Goal: Information Seeking & Learning: Understand process/instructions

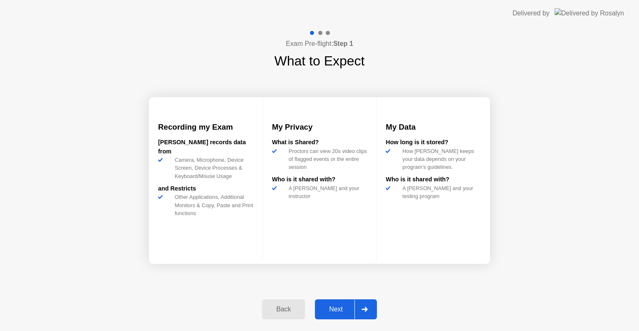
click at [333, 308] on div "Next" at bounding box center [336, 308] width 37 height 7
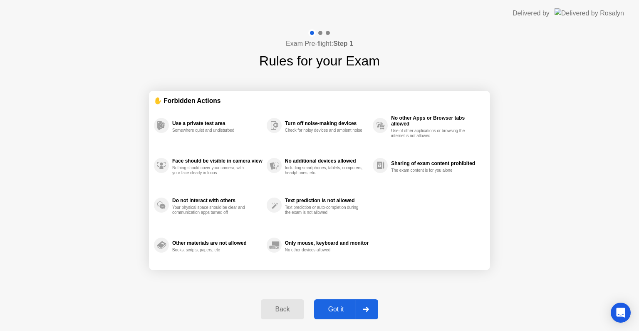
click at [342, 306] on div "Got it" at bounding box center [336, 308] width 39 height 7
select select "**********"
select select "*******"
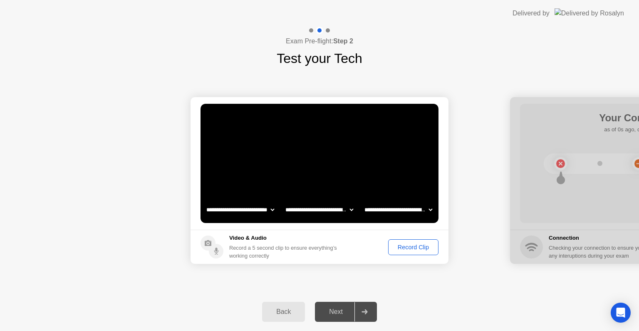
click at [414, 245] on div "Record Clip" at bounding box center [413, 247] width 45 height 7
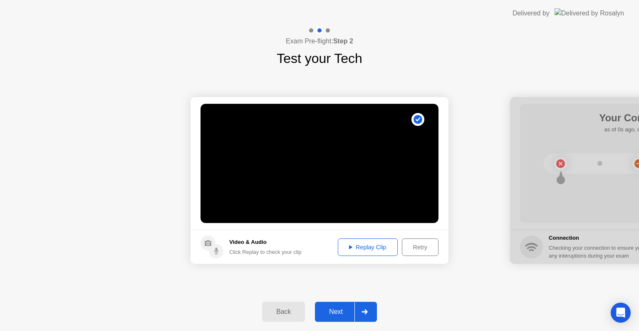
click at [339, 308] on div "Next" at bounding box center [336, 311] width 37 height 7
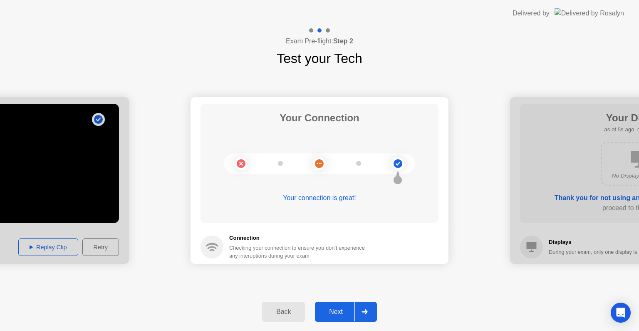
click at [336, 316] on button "Next" at bounding box center [346, 311] width 62 height 20
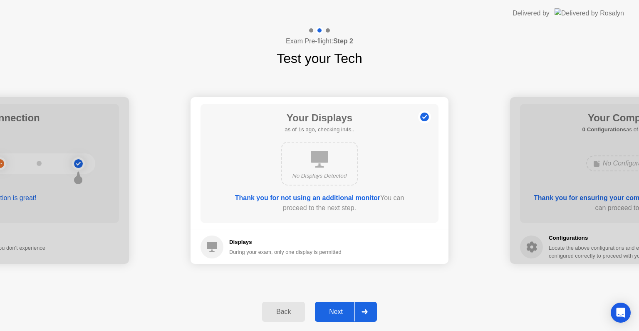
click at [332, 313] on div "Next" at bounding box center [336, 311] width 37 height 7
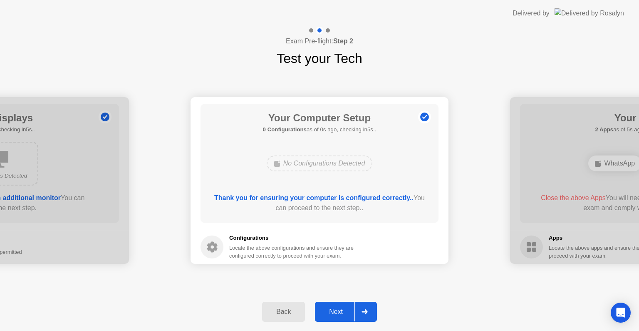
click at [335, 308] on div "Next" at bounding box center [336, 311] width 37 height 7
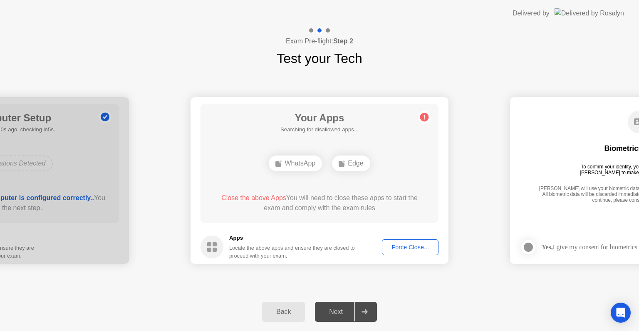
click at [410, 250] on div "Force Close..." at bounding box center [410, 247] width 51 height 7
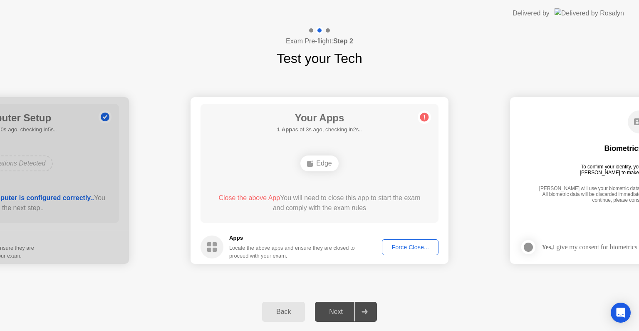
click at [467, 278] on div "**********" at bounding box center [319, 180] width 639 height 224
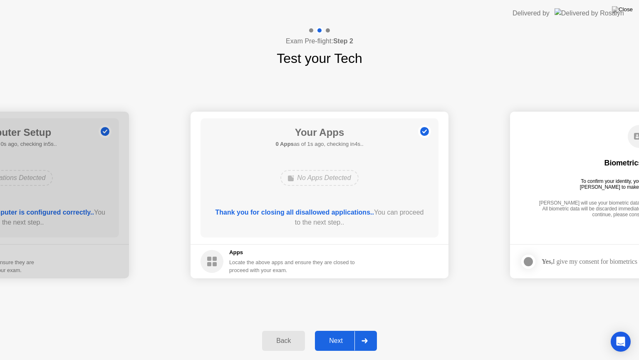
click at [334, 330] on div "Next" at bounding box center [336, 340] width 37 height 7
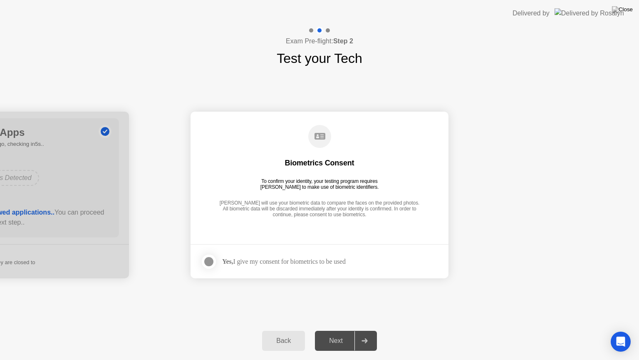
click at [223, 262] on strong "Yes," at bounding box center [227, 261] width 11 height 7
click at [208, 261] on div at bounding box center [209, 261] width 10 height 10
click at [346, 330] on div "Next" at bounding box center [336, 340] width 37 height 7
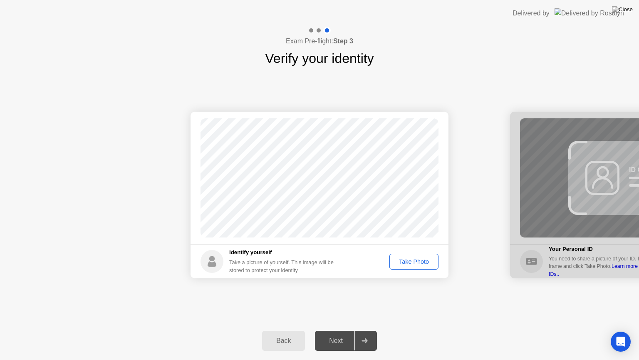
click at [419, 259] on div "Take Photo" at bounding box center [414, 261] width 43 height 7
click at [339, 330] on div "Next" at bounding box center [336, 340] width 37 height 7
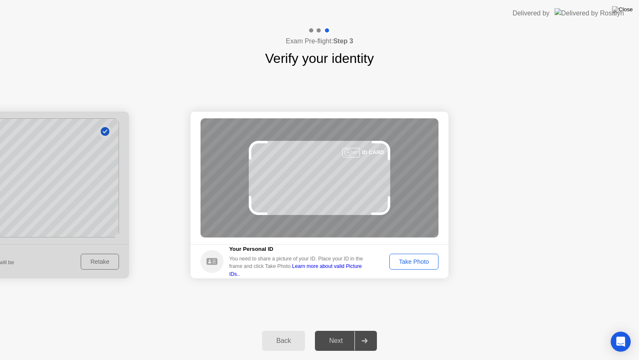
click at [420, 263] on div "Take Photo" at bounding box center [414, 261] width 43 height 7
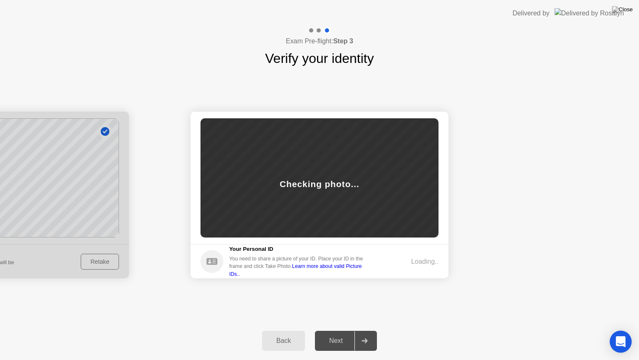
click at [621, 330] on icon "Open Intercom Messenger" at bounding box center [621, 341] width 10 height 11
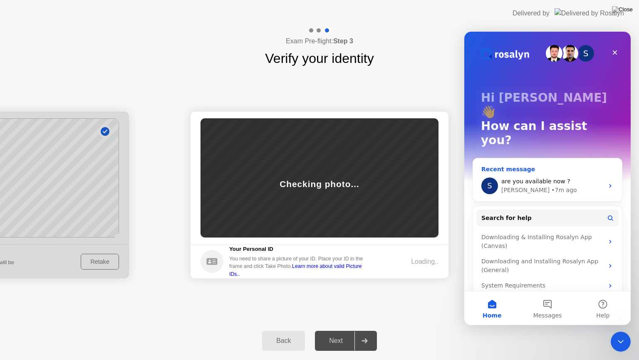
click at [552, 186] on div "• 7m ago" at bounding box center [564, 190] width 25 height 9
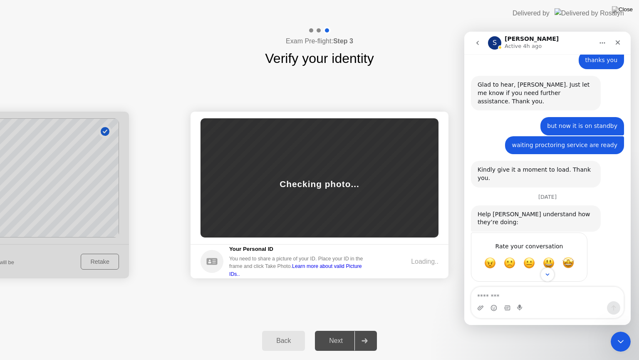
scroll to position [877, 0]
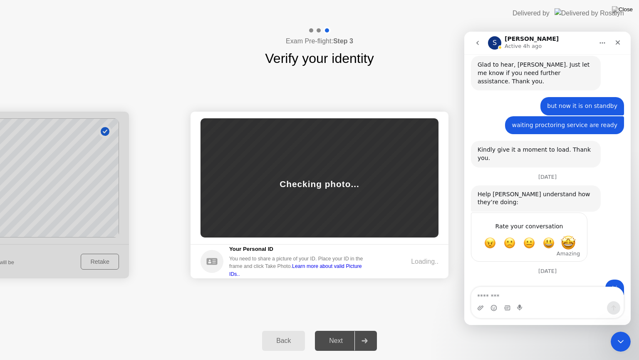
click at [568, 235] on span "Amazing" at bounding box center [568, 242] width 15 height 15
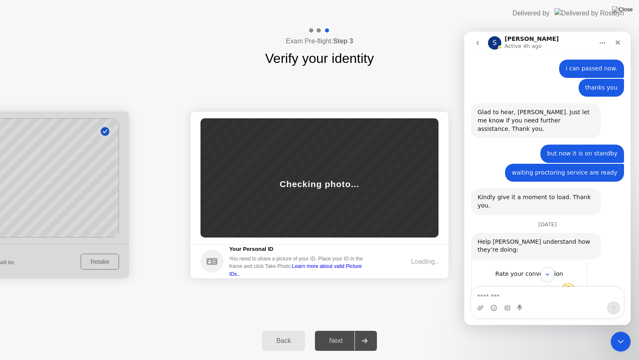
scroll to position [899, 0]
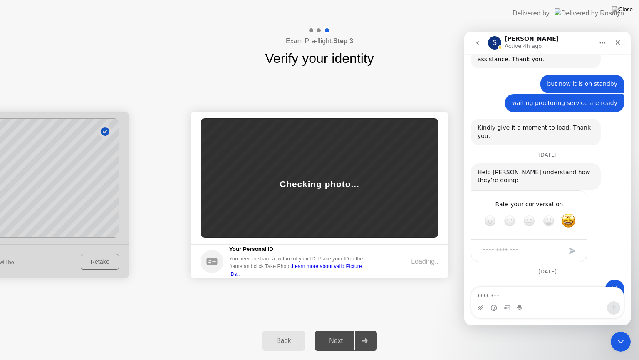
click at [476, 41] on icon "go back" at bounding box center [478, 43] width 7 height 7
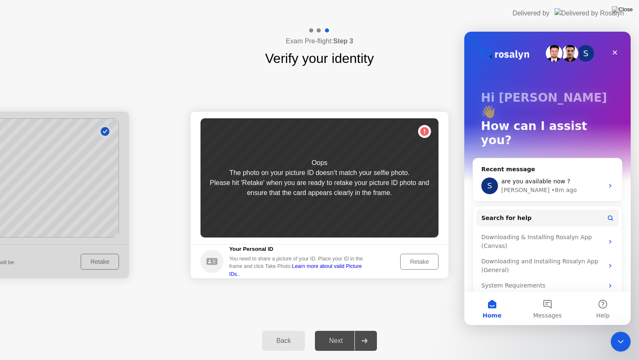
click at [106, 261] on div at bounding box center [0, 195] width 258 height 167
click at [287, 330] on div "Back" at bounding box center [284, 340] width 38 height 7
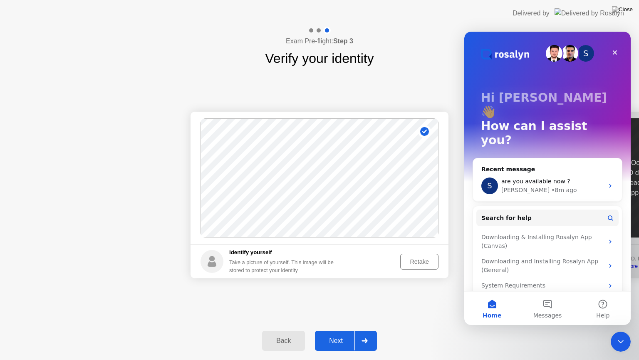
click at [421, 263] on div "Retake" at bounding box center [419, 261] width 32 height 7
click at [414, 263] on div "Take Photo" at bounding box center [414, 261] width 43 height 7
click at [336, 330] on div "Next" at bounding box center [336, 340] width 37 height 7
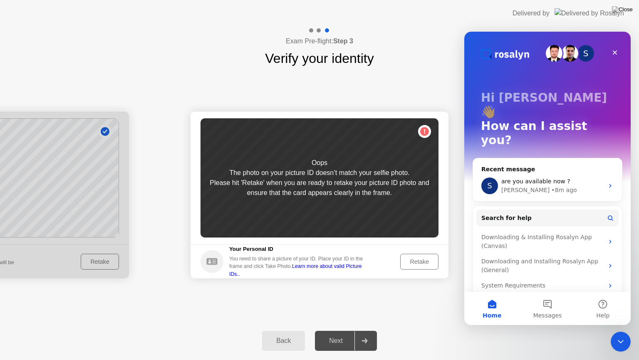
click at [415, 260] on div "Retake" at bounding box center [419, 261] width 32 height 7
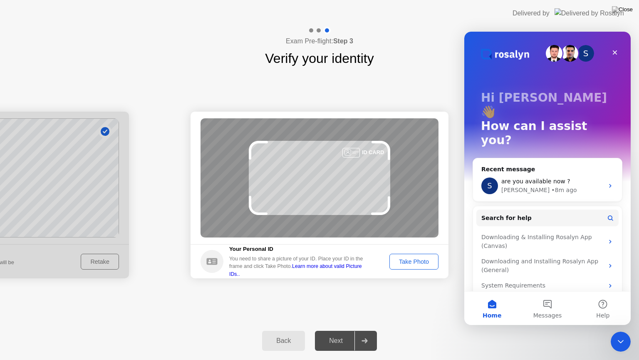
click at [399, 264] on div "Take Photo" at bounding box center [414, 261] width 43 height 7
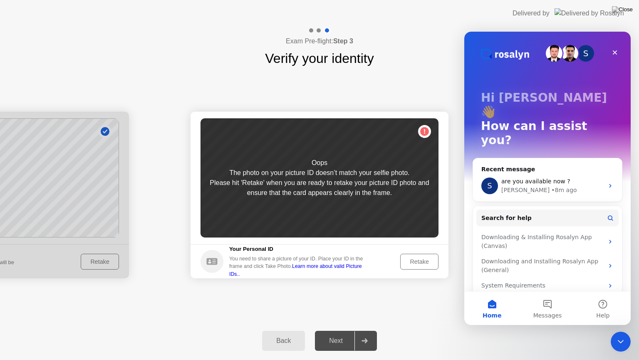
click at [421, 261] on div "Retake" at bounding box center [419, 261] width 32 height 7
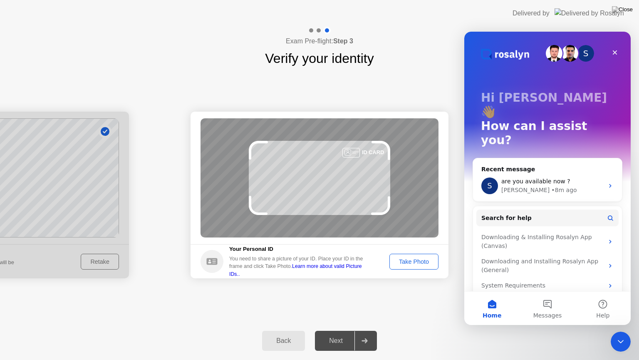
click at [413, 261] on div "Take Photo" at bounding box center [414, 261] width 43 height 7
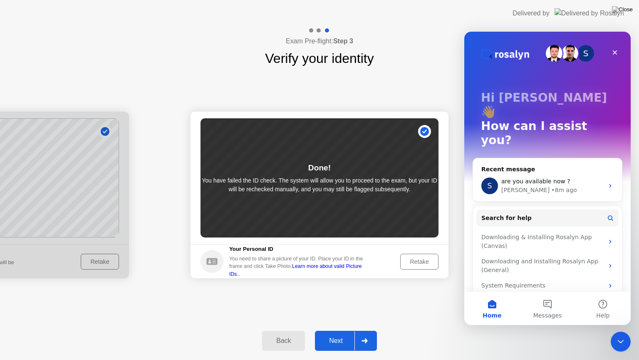
click at [420, 298] on div "Success Photo is correctly taken Identify yourself Take a picture of yourself. …" at bounding box center [319, 194] width 639 height 253
click at [385, 293] on div "Success Photo is correctly taken Identify yourself Take a picture of yourself. …" at bounding box center [319, 194] width 639 height 253
click at [343, 330] on div "Next" at bounding box center [336, 340] width 37 height 7
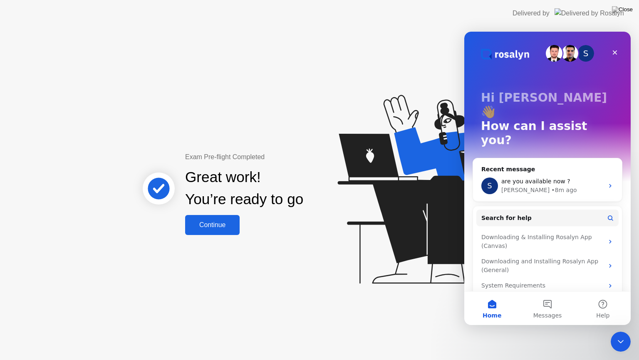
click at [225, 228] on div "Continue" at bounding box center [213, 224] width 50 height 7
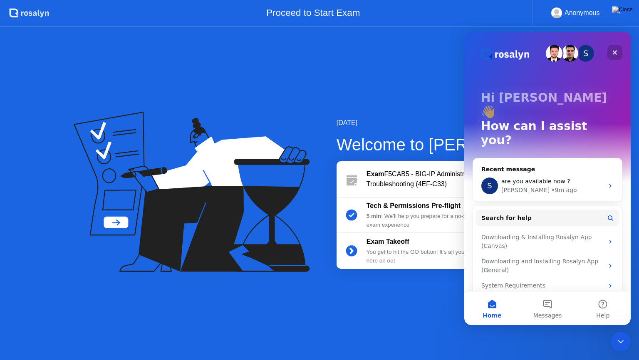
click at [616, 51] on icon "Close" at bounding box center [615, 52] width 7 height 7
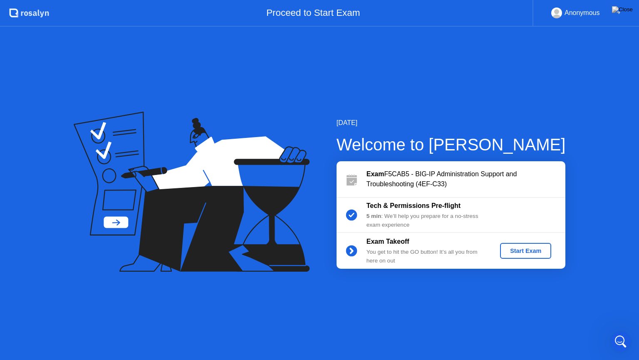
click at [521, 252] on div "Start Exam" at bounding box center [526, 250] width 45 height 7
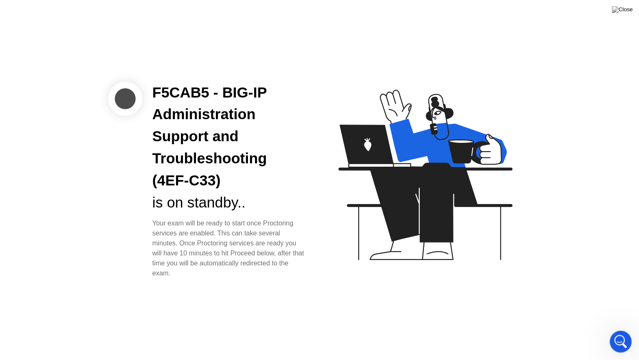
click at [613, 330] on div "Open Intercom Messenger" at bounding box center [619, 339] width 27 height 27
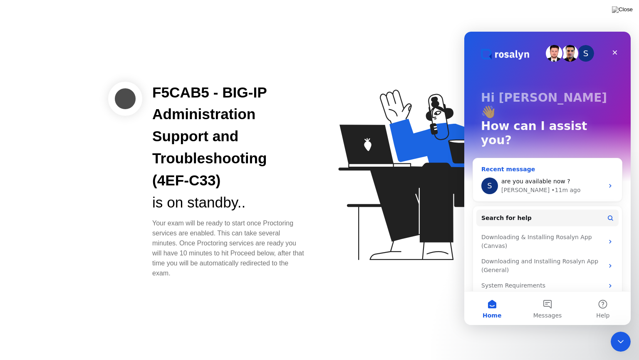
click at [550, 186] on div "[PERSON_NAME] • 11m ago" at bounding box center [553, 190] width 102 height 9
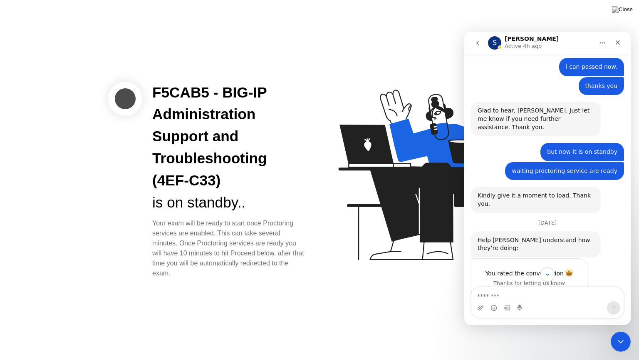
scroll to position [867, 0]
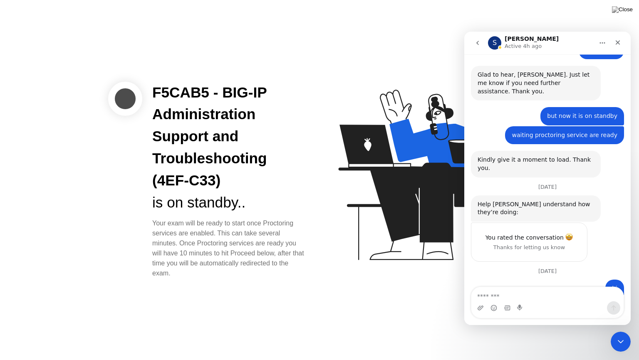
click at [477, 40] on icon "go back" at bounding box center [478, 43] width 7 height 7
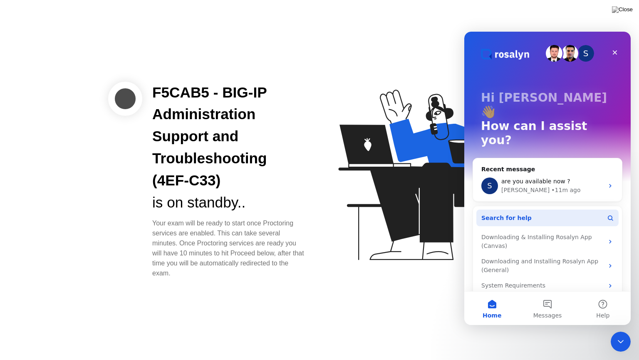
scroll to position [0, 0]
click at [601, 310] on button "Help" at bounding box center [603, 307] width 55 height 33
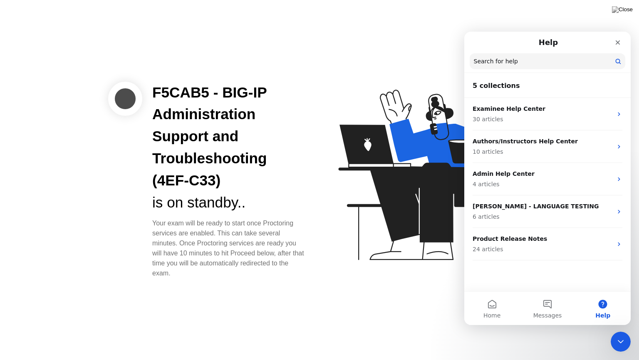
click at [208, 246] on div "Your exam will be ready to start once Proctoring services are enabled. This can…" at bounding box center [229, 248] width 154 height 60
click at [543, 308] on button "Messages" at bounding box center [547, 307] width 55 height 33
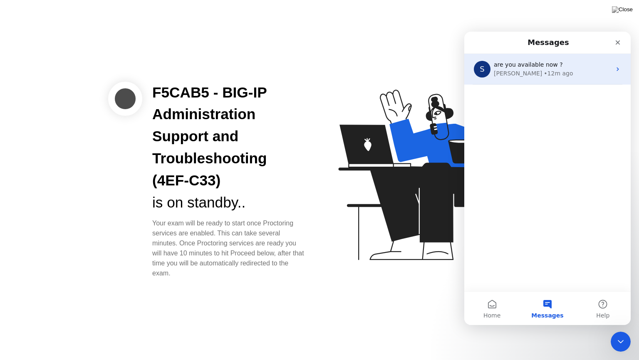
click at [544, 73] on div "• 12m ago" at bounding box center [558, 73] width 29 height 9
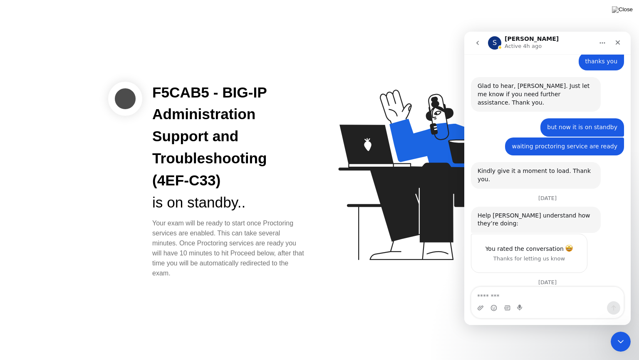
scroll to position [867, 0]
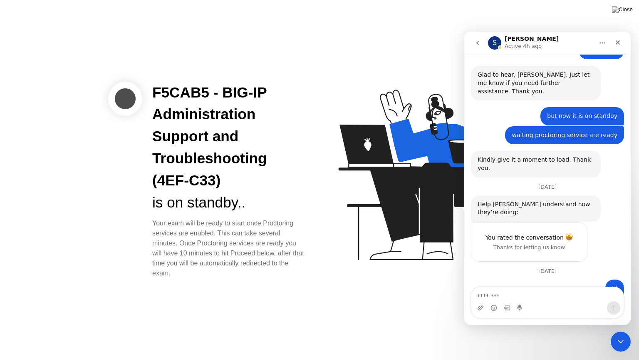
click at [479, 42] on icon "go back" at bounding box center [478, 43] width 7 height 7
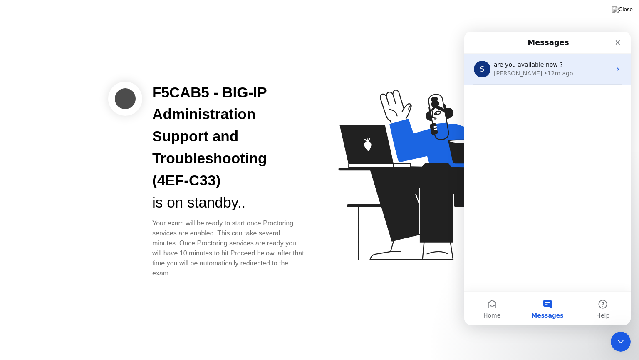
click at [542, 75] on div "[PERSON_NAME] • 12m ago" at bounding box center [552, 73] width 117 height 9
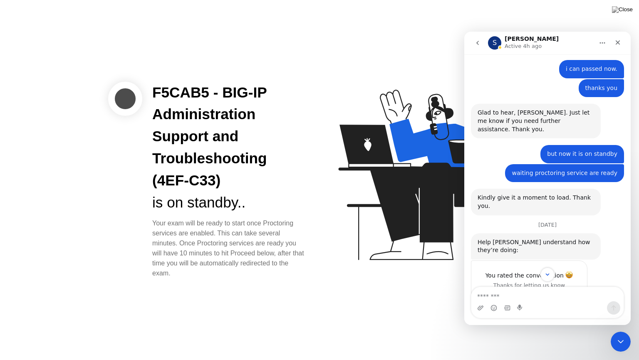
scroll to position [867, 0]
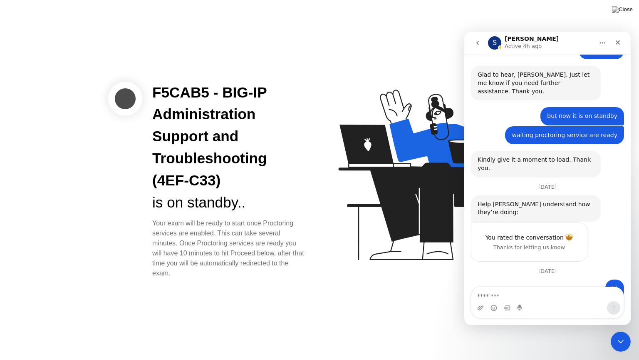
click at [380, 205] on icon at bounding box center [425, 175] width 174 height 170
click at [476, 44] on icon "go back" at bounding box center [478, 43] width 7 height 7
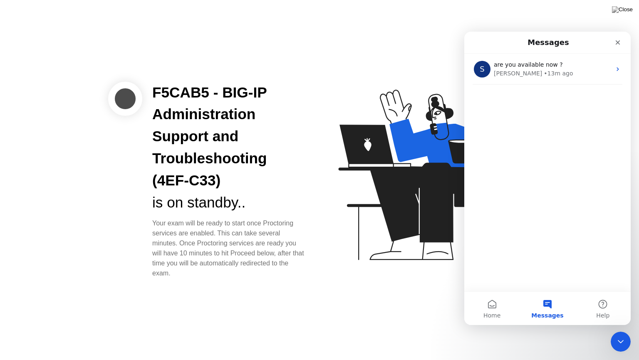
scroll to position [0, 0]
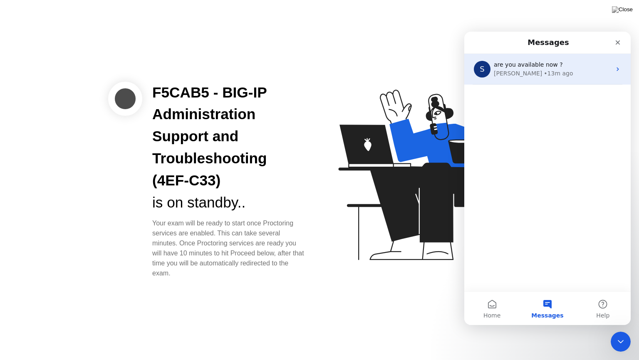
click at [510, 69] on div "[PERSON_NAME] • 13m ago" at bounding box center [552, 73] width 117 height 9
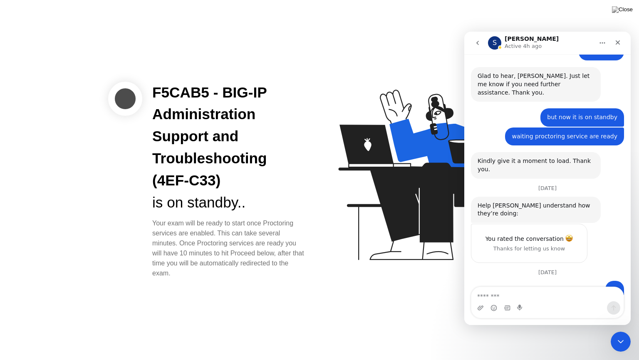
scroll to position [867, 0]
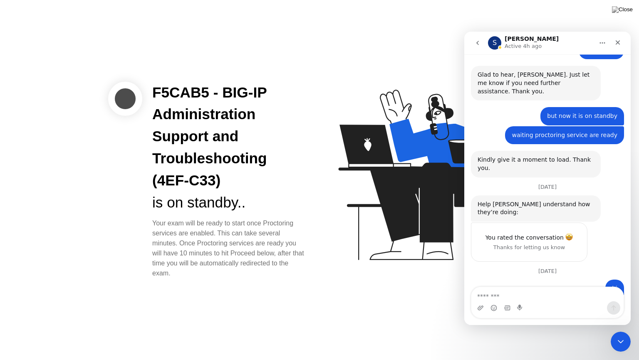
click at [480, 41] on icon "go back" at bounding box center [478, 43] width 7 height 7
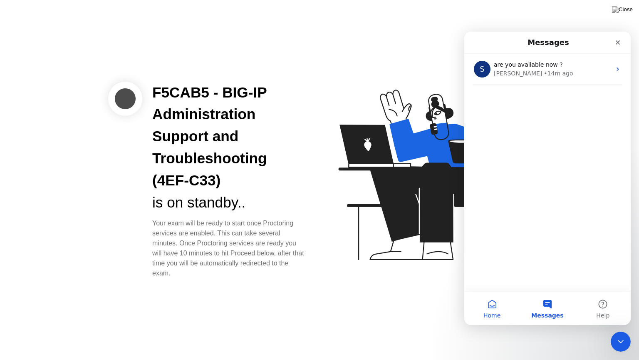
click at [492, 308] on button "Home" at bounding box center [492, 307] width 55 height 33
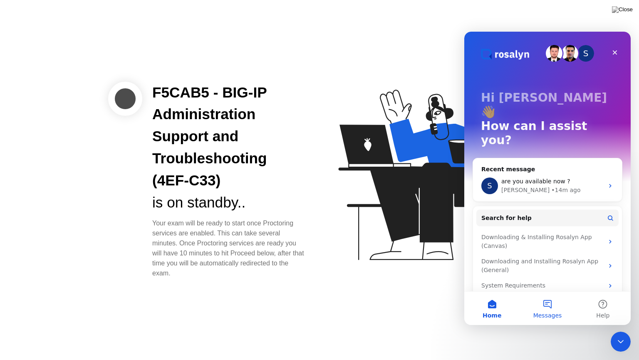
click at [546, 301] on button "Messages" at bounding box center [547, 307] width 55 height 33
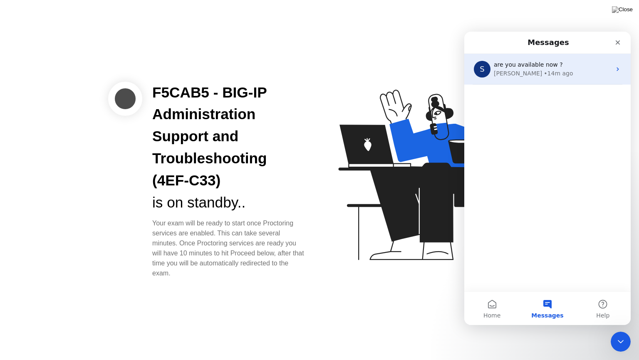
click at [544, 75] on div "• 14m ago" at bounding box center [558, 73] width 29 height 9
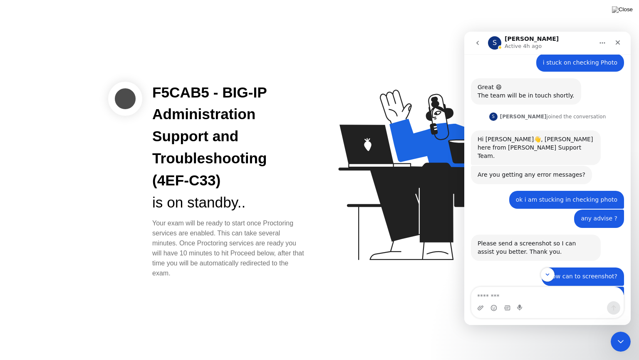
scroll to position [867, 0]
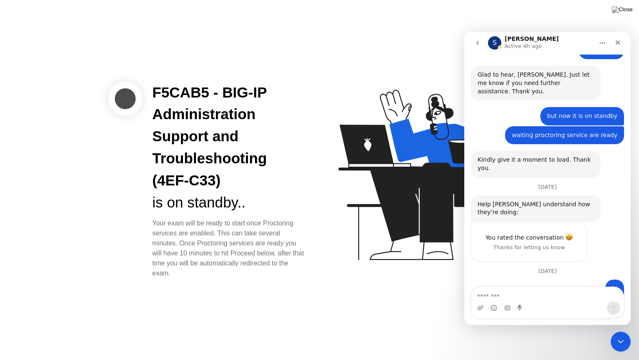
drag, startPoint x: 281, startPoint y: 264, endPoint x: 208, endPoint y: 257, distance: 74.1
click at [208, 257] on div "Your exam will be ready to start once Proctoring services are enabled. This can…" at bounding box center [229, 248] width 154 height 60
click at [184, 279] on div "F5CAB5 - BIG-IP Administration Support and Troubleshooting (4EF-C33) is on stan…" at bounding box center [319, 180] width 639 height 360
click at [477, 40] on icon "go back" at bounding box center [478, 43] width 7 height 7
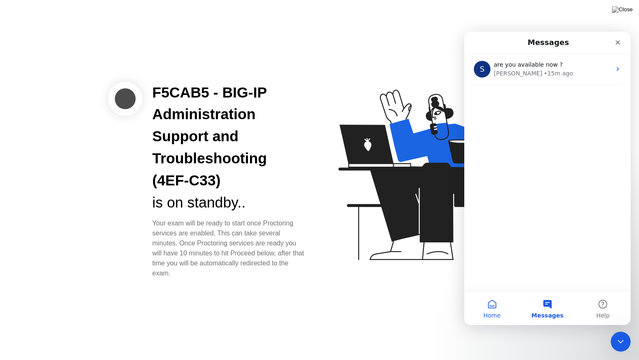
click at [490, 309] on button "Home" at bounding box center [492, 307] width 55 height 33
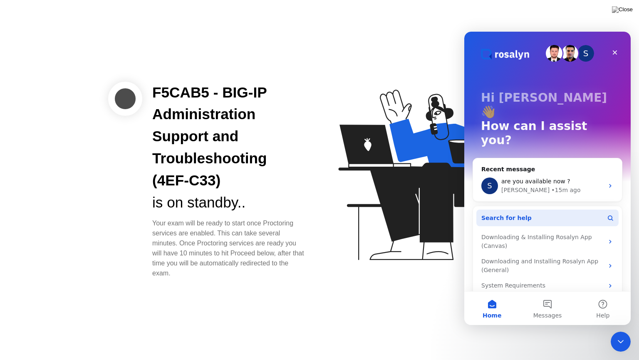
click at [595, 209] on button "Search for help" at bounding box center [548, 217] width 142 height 17
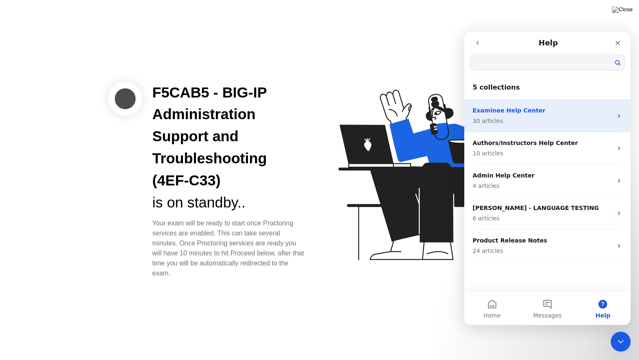
click at [510, 117] on p "30 articles" at bounding box center [543, 121] width 140 height 9
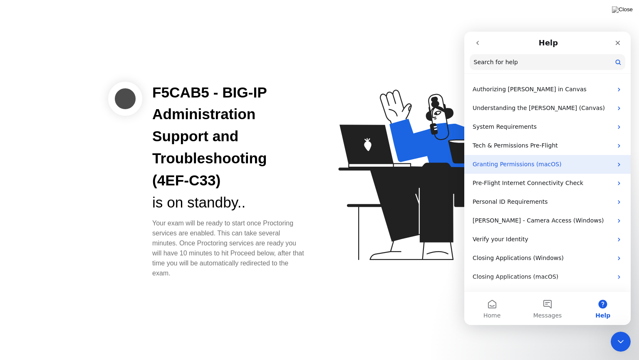
scroll to position [69, 0]
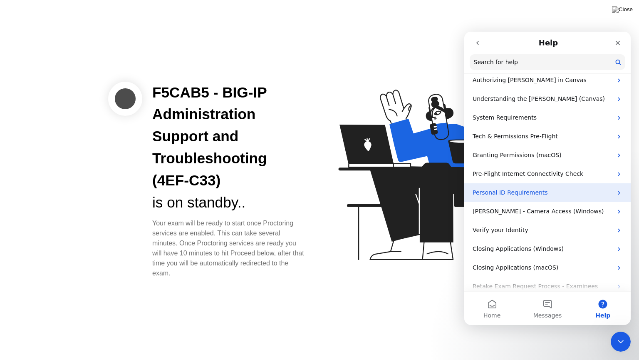
click at [553, 192] on p "Personal ID Requirements" at bounding box center [543, 192] width 140 height 9
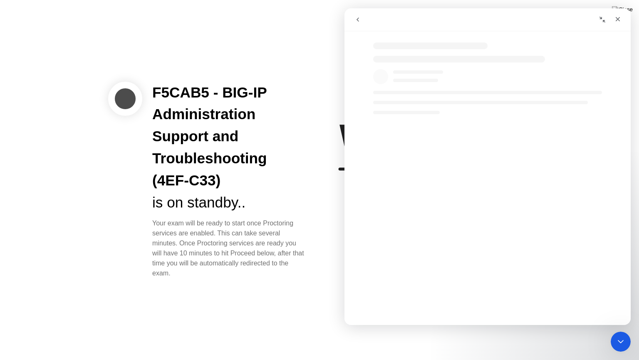
click at [359, 19] on icon "go back" at bounding box center [358, 19] width 7 height 7
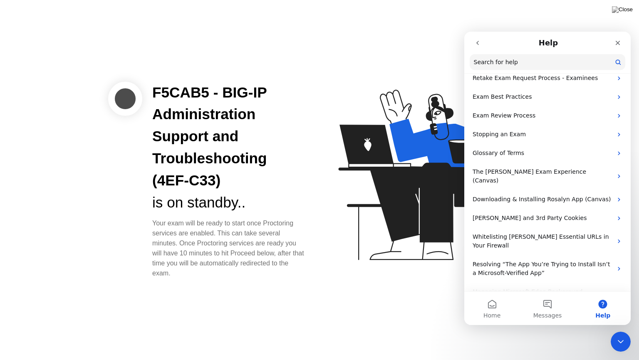
scroll to position [439, 0]
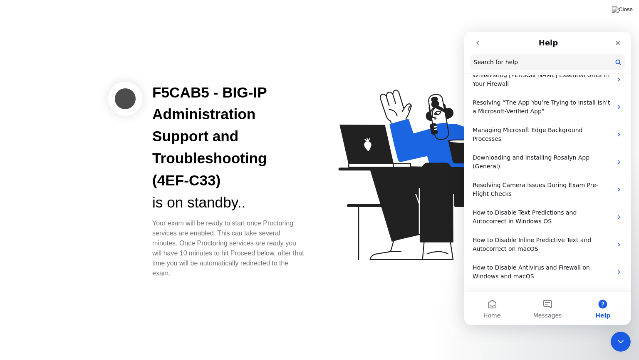
click at [281, 196] on div "is on standby.." at bounding box center [229, 202] width 154 height 22
click at [477, 42] on icon "go back" at bounding box center [478, 43] width 7 height 7
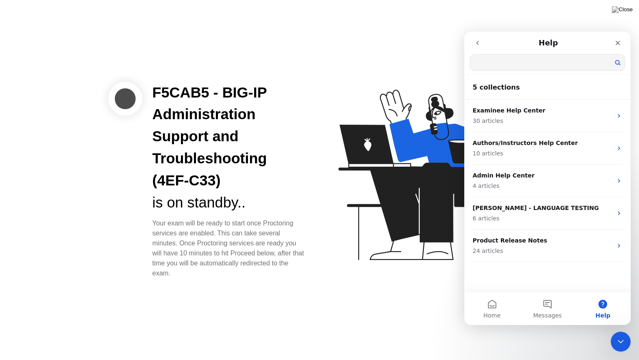
click at [477, 42] on icon "go back" at bounding box center [478, 43] width 7 height 7
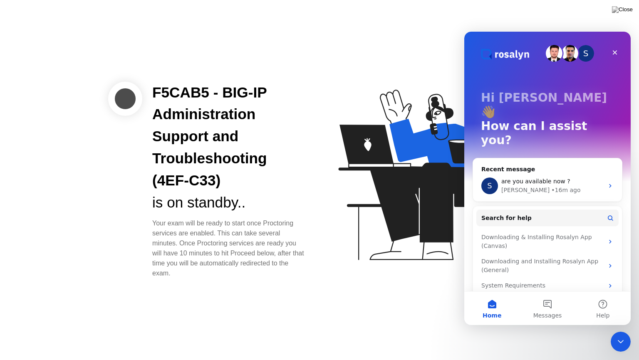
click at [345, 164] on icon at bounding box center [423, 178] width 215 height 213
click at [618, 50] on icon "Close" at bounding box center [615, 52] width 7 height 7
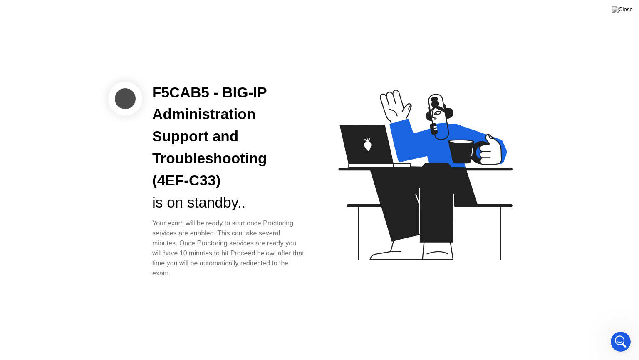
click at [368, 218] on icon at bounding box center [423, 178] width 215 height 213
click at [629, 8] on img at bounding box center [622, 9] width 21 height 7
